Goal: Task Accomplishment & Management: Use online tool/utility

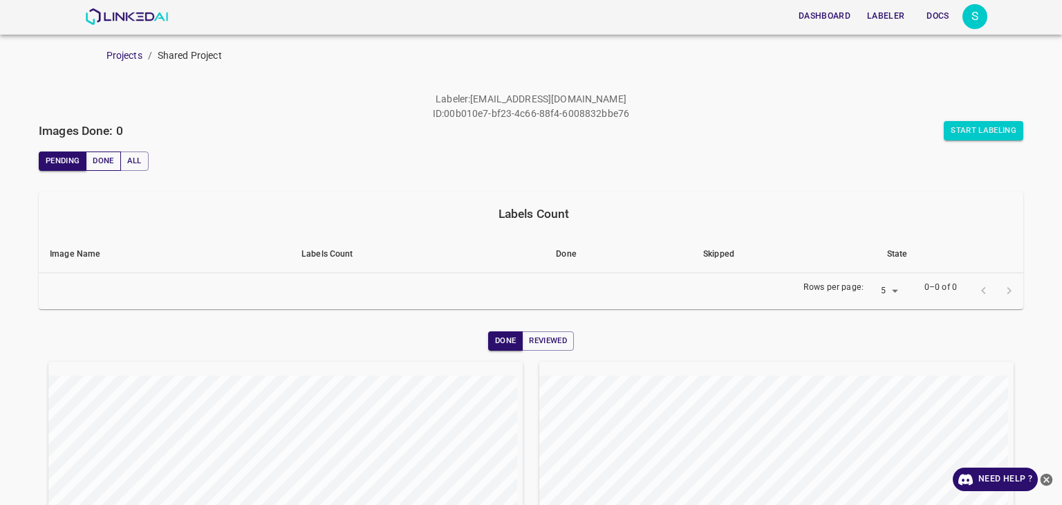
click at [97, 166] on button "Done" at bounding box center [103, 160] width 35 height 19
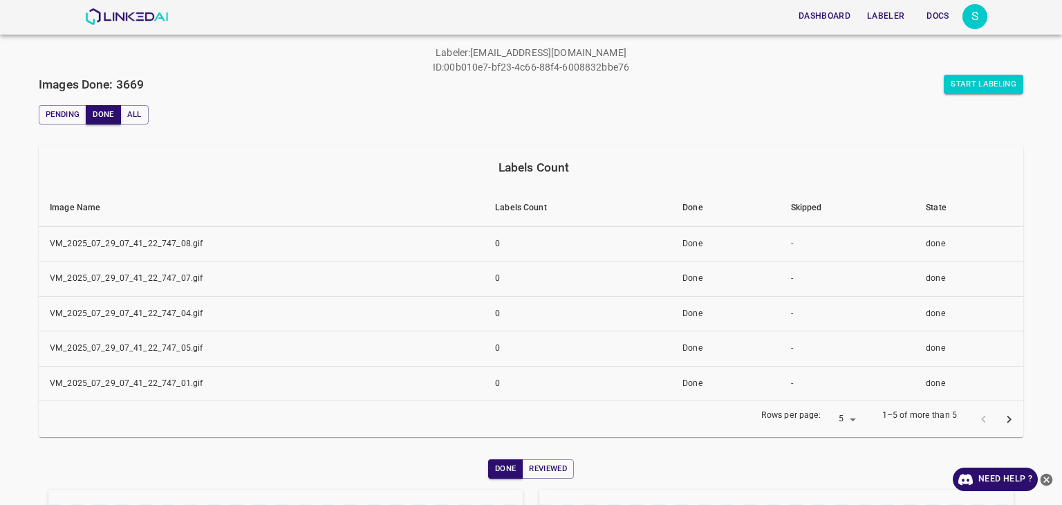
scroll to position [69, 0]
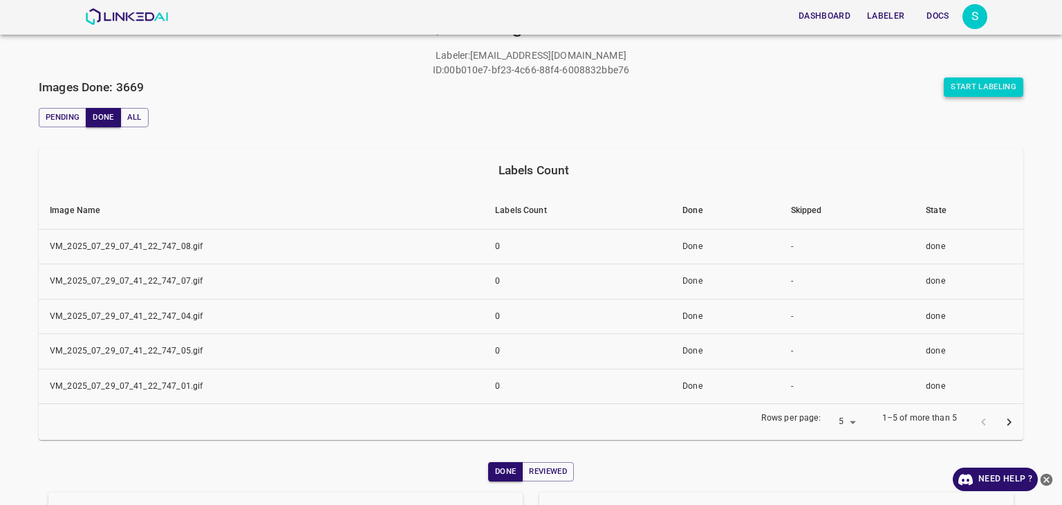
click at [979, 93] on button "Start Labeling" at bounding box center [982, 86] width 79 height 19
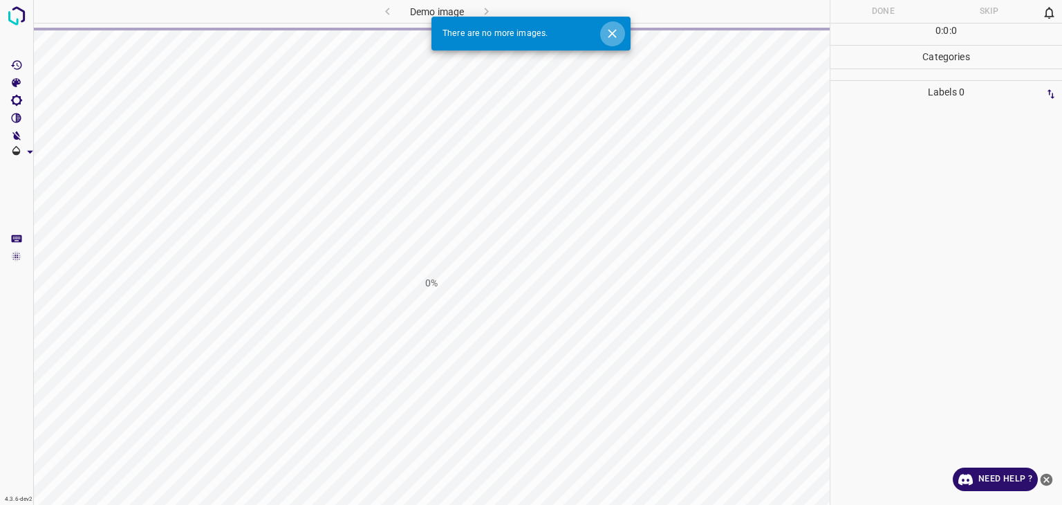
click at [614, 34] on icon "Close" at bounding box center [612, 33] width 15 height 15
click at [610, 32] on icon "Close" at bounding box center [612, 33] width 15 height 15
click at [12, 14] on img at bounding box center [16, 15] width 25 height 25
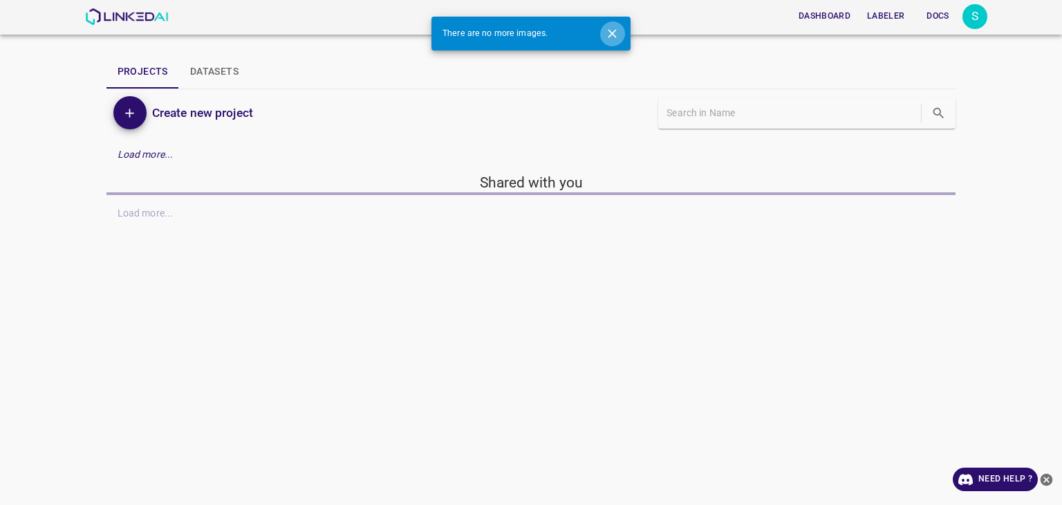
click at [612, 33] on icon "Close" at bounding box center [612, 33] width 8 height 8
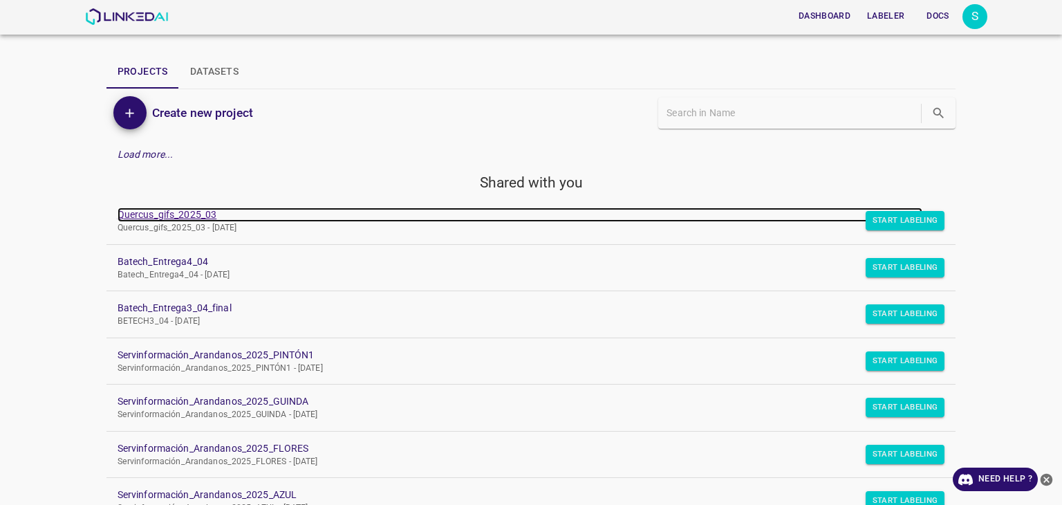
click at [182, 213] on link "Quercus_gifs_2025_03" at bounding box center [520, 214] width 805 height 15
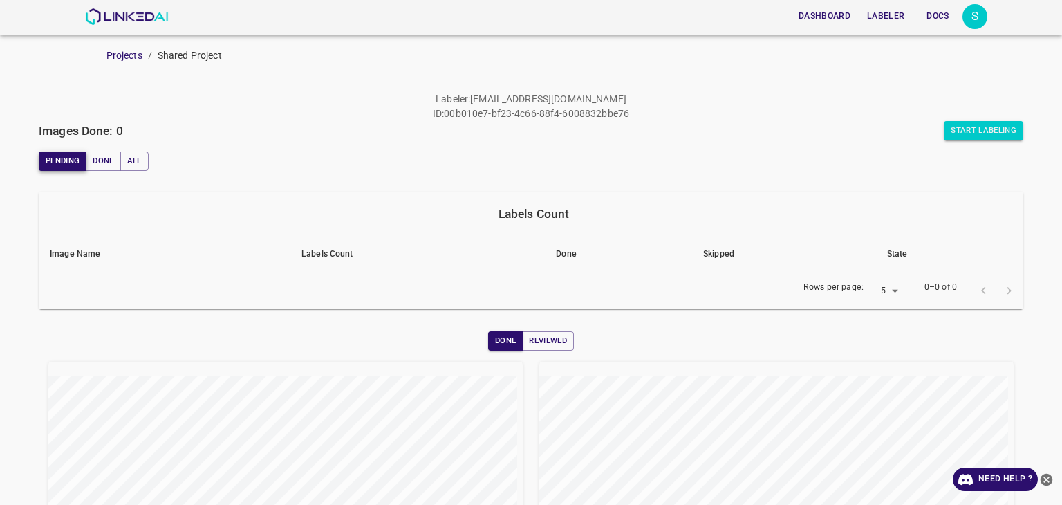
click at [75, 158] on button "Pending" at bounding box center [63, 160] width 48 height 19
click at [74, 158] on button "Pending" at bounding box center [63, 160] width 48 height 19
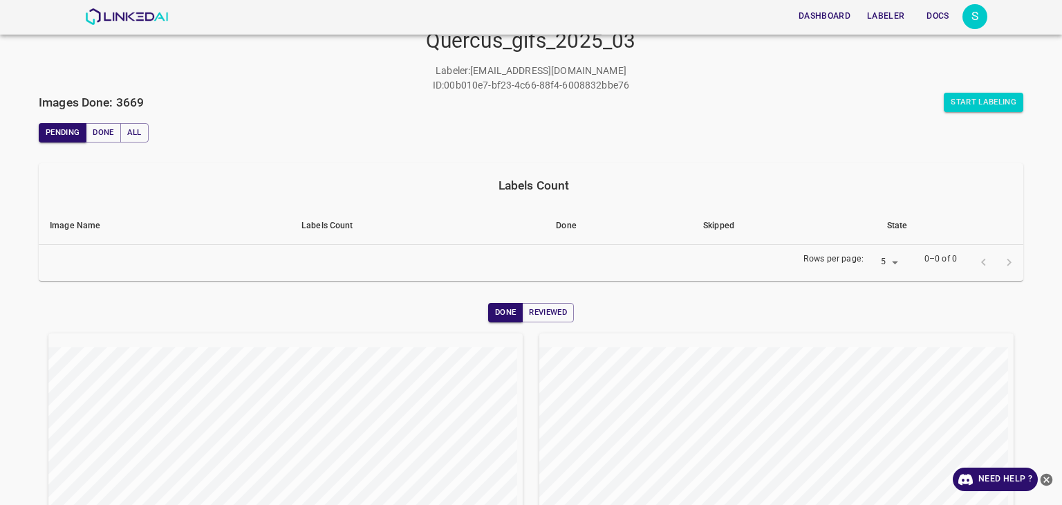
scroll to position [33, 0]
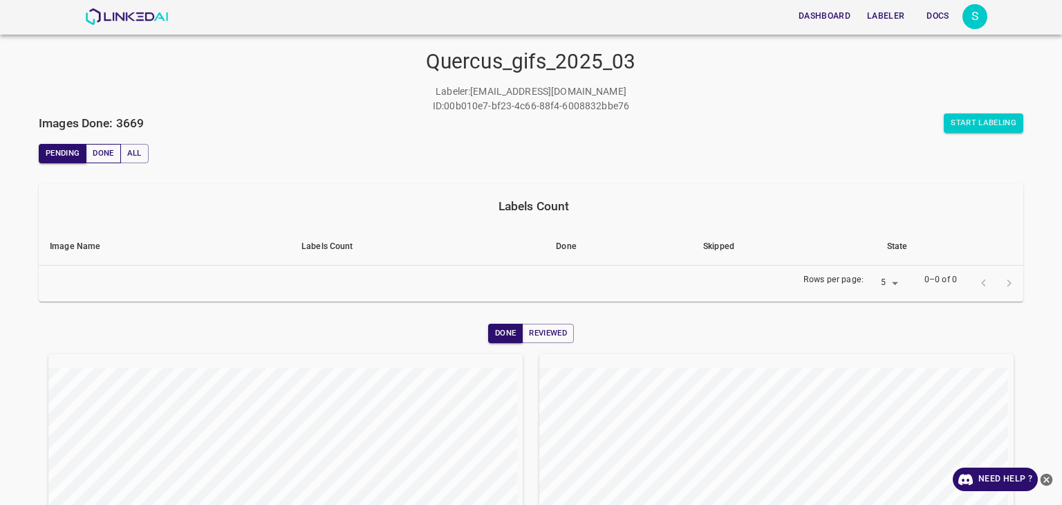
click at [94, 161] on button "Done" at bounding box center [103, 153] width 35 height 19
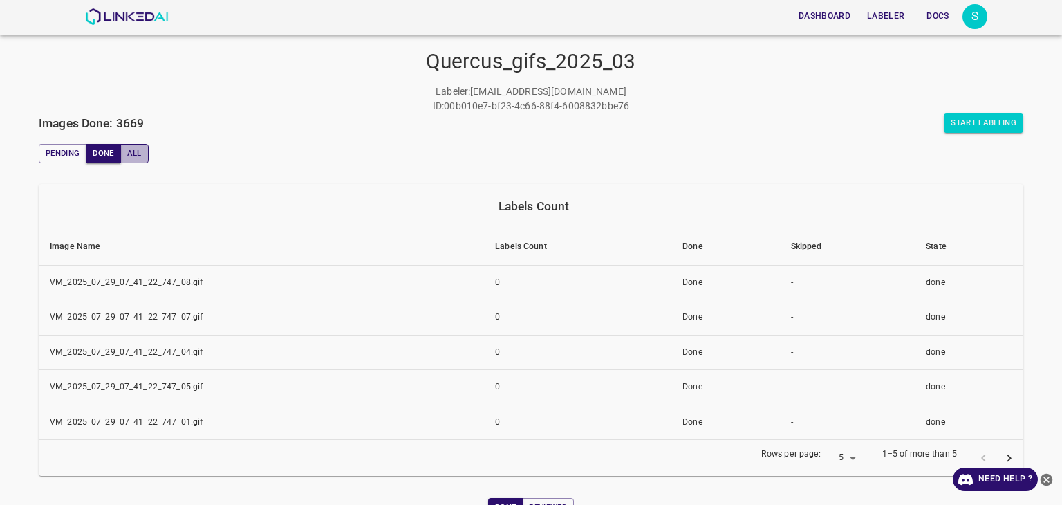
click at [136, 160] on button "All" at bounding box center [134, 153] width 28 height 19
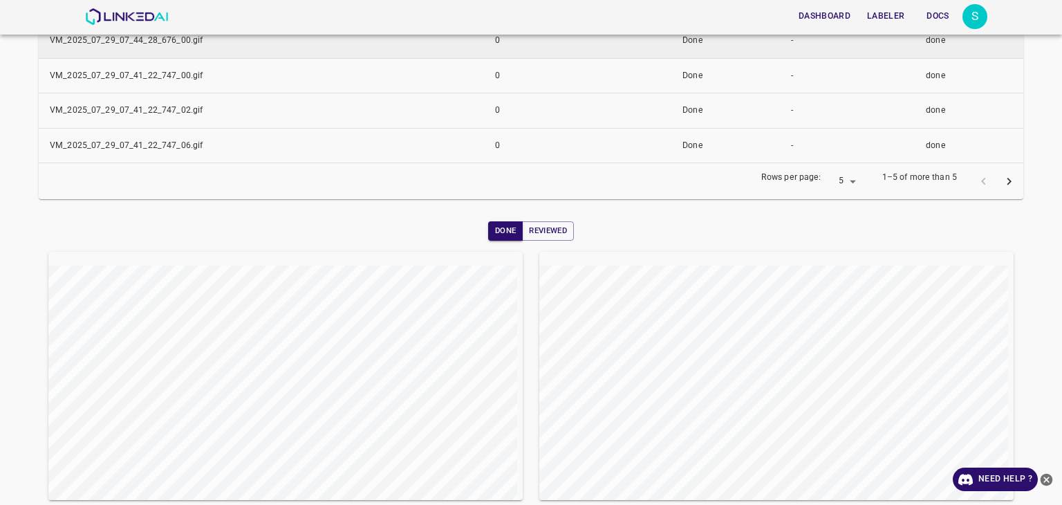
scroll to position [346, 0]
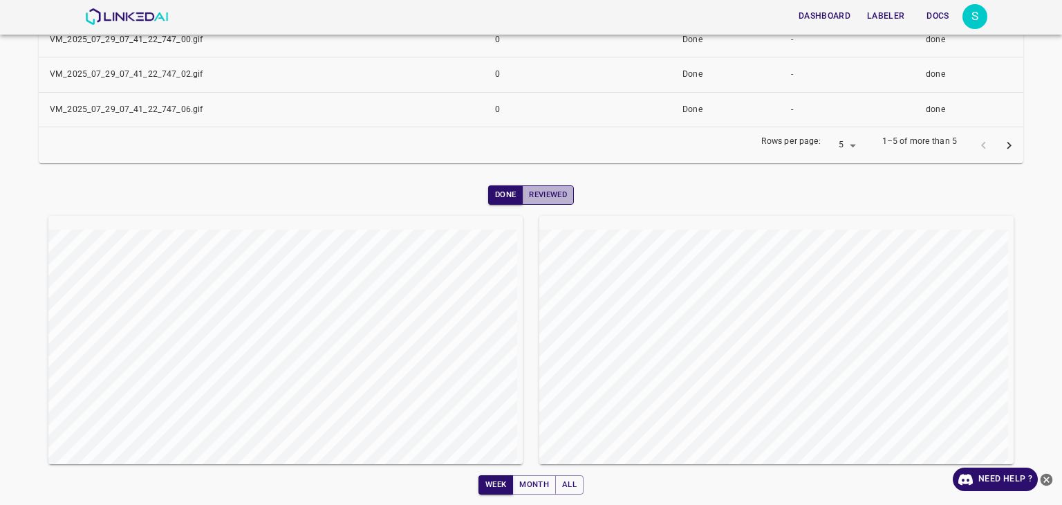
click at [526, 200] on button "Reviewed" at bounding box center [548, 194] width 52 height 19
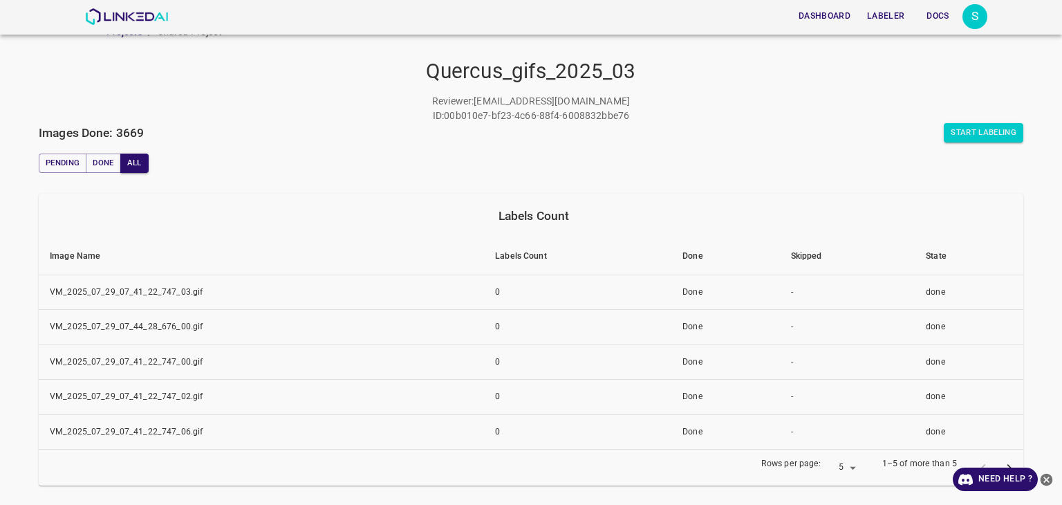
scroll to position [0, 0]
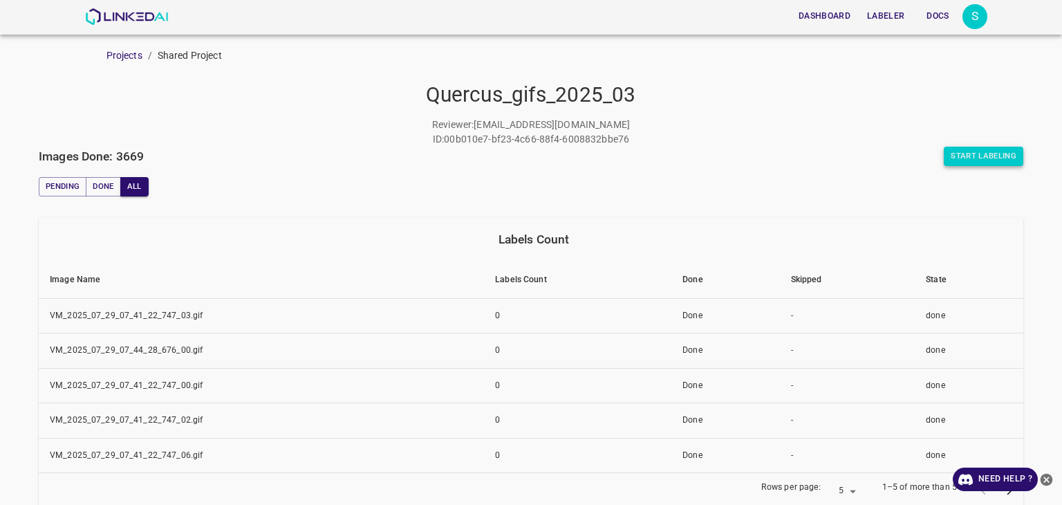
click at [958, 160] on button "Start Labeling" at bounding box center [982, 156] width 79 height 19
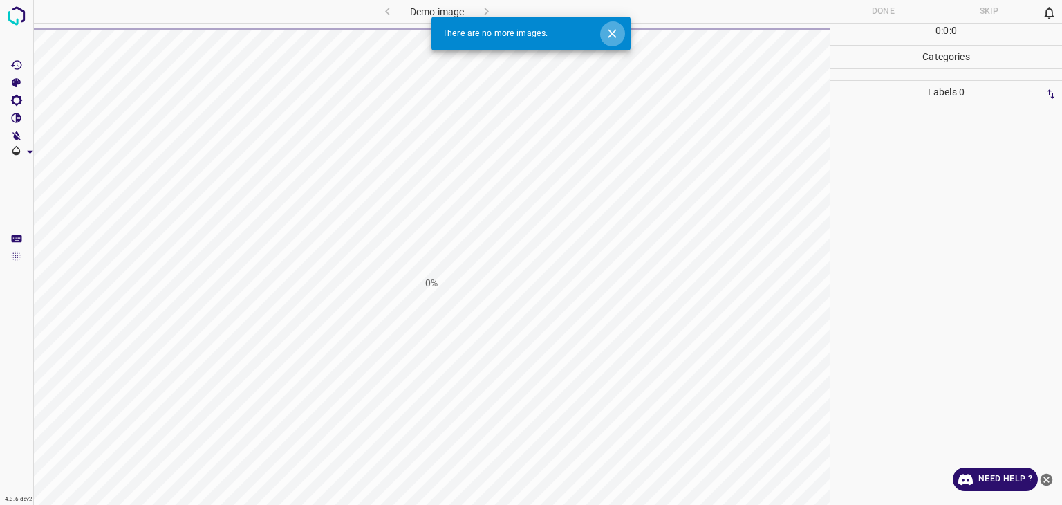
click at [618, 39] on icon "Close" at bounding box center [612, 33] width 15 height 15
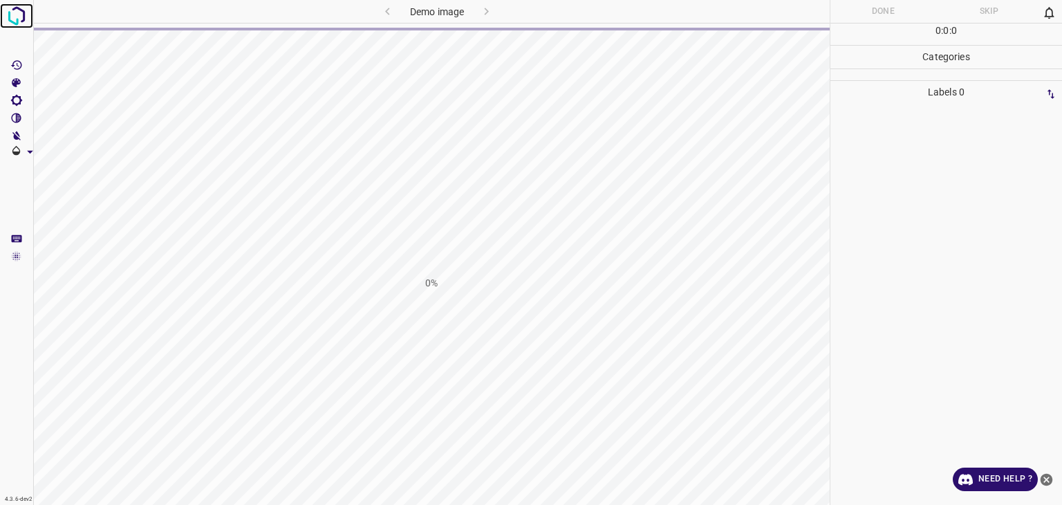
click at [13, 6] on img at bounding box center [16, 15] width 25 height 25
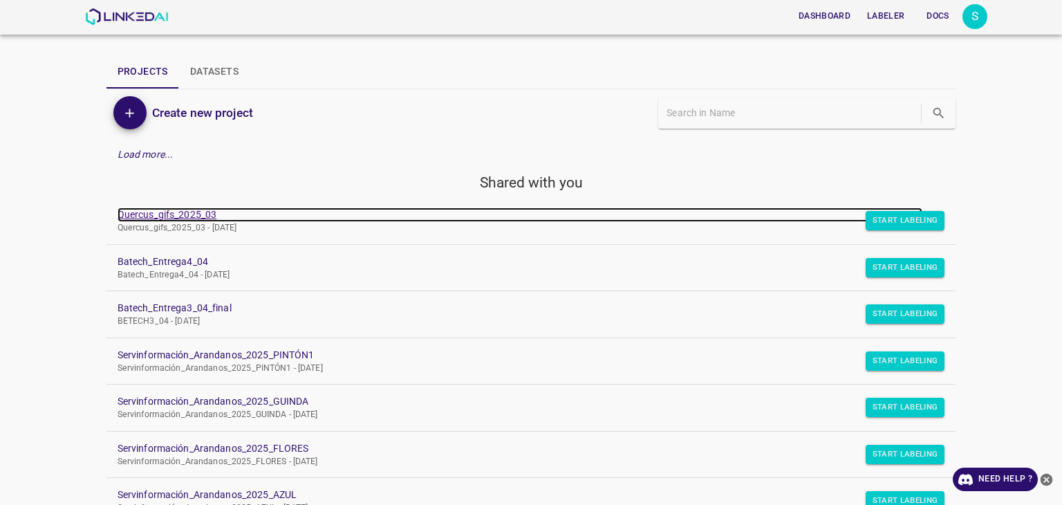
click at [202, 215] on link "Quercus_gifs_2025_03" at bounding box center [520, 214] width 805 height 15
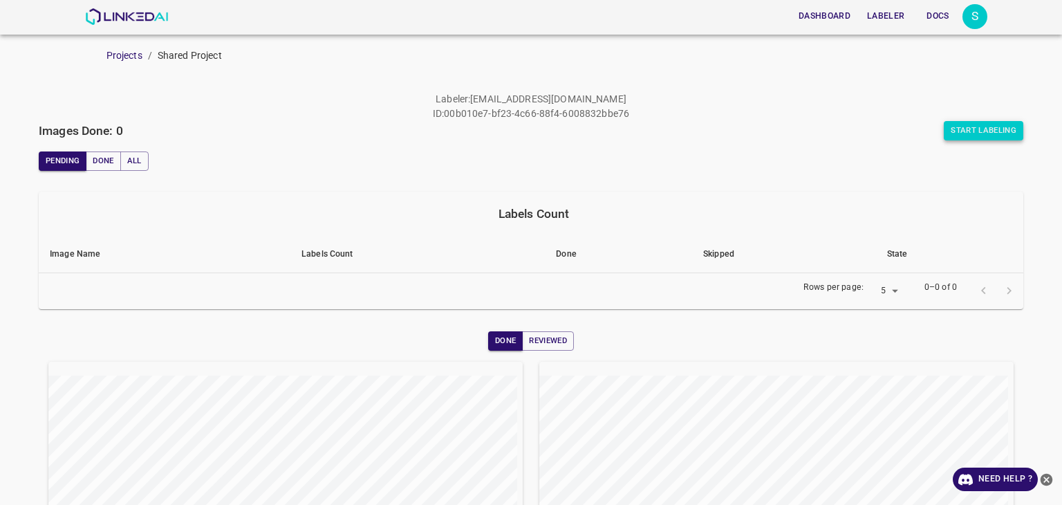
click at [951, 128] on button "Start Labeling" at bounding box center [982, 130] width 79 height 19
